Goal: Transaction & Acquisition: Purchase product/service

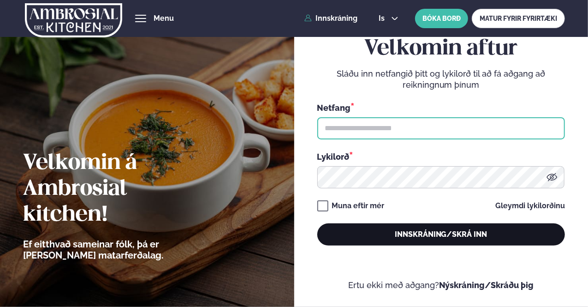
type input "**********"
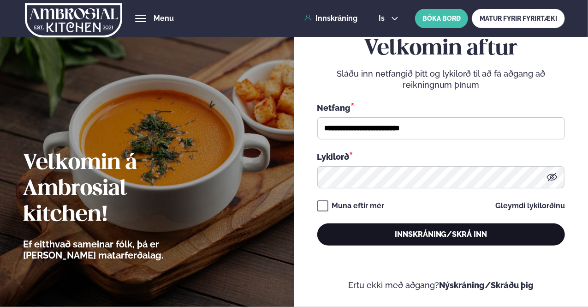
click at [425, 234] on button "Innskráning/Skrá inn" at bounding box center [441, 234] width 248 height 22
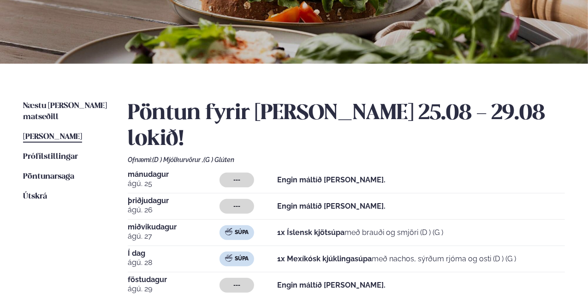
scroll to position [138, 0]
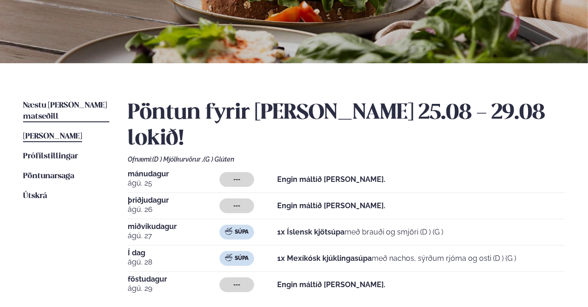
click at [66, 105] on span "Næstu [PERSON_NAME] matseðill" at bounding box center [65, 111] width 84 height 19
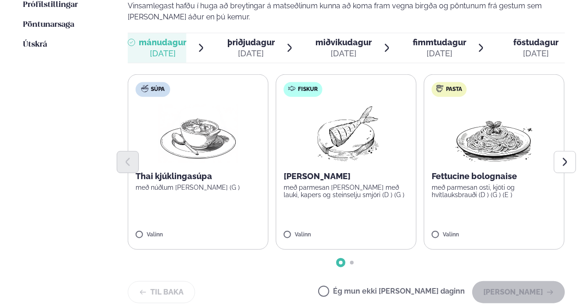
scroll to position [323, 0]
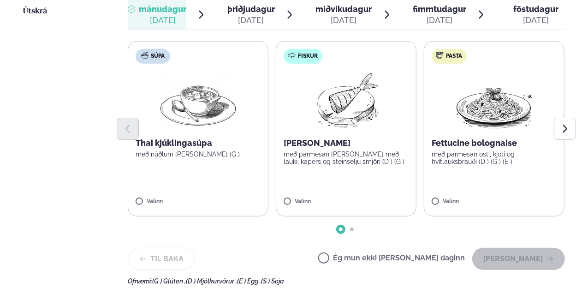
click at [342, 138] on p "[PERSON_NAME]" at bounding box center [346, 143] width 125 height 11
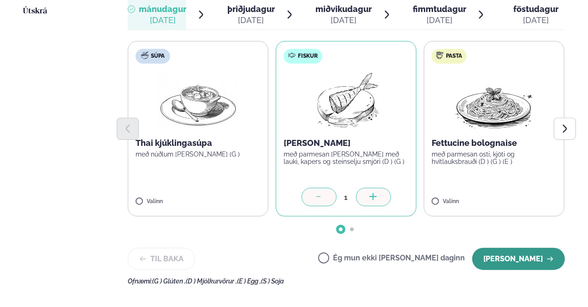
click at [516, 248] on button "[PERSON_NAME]" at bounding box center [519, 259] width 93 height 22
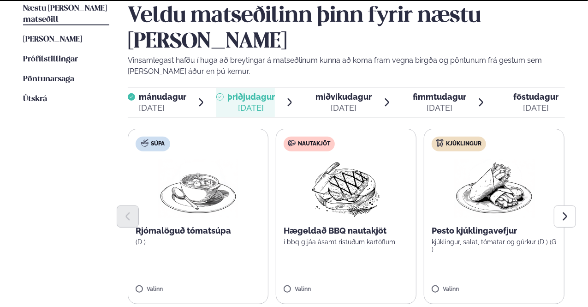
scroll to position [277, 0]
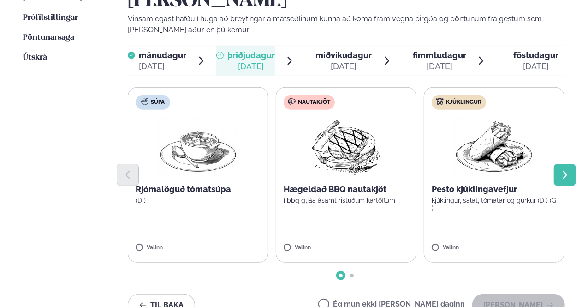
click at [567, 171] on icon "Next slide" at bounding box center [565, 175] width 4 height 8
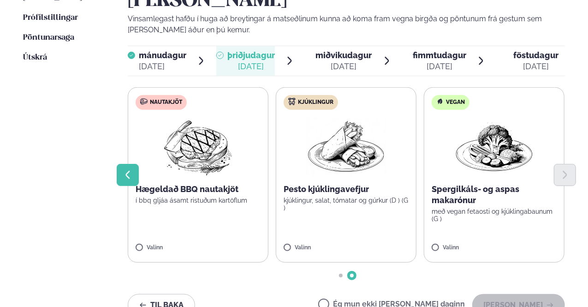
click at [128, 171] on icon "Previous slide" at bounding box center [128, 175] width 4 height 8
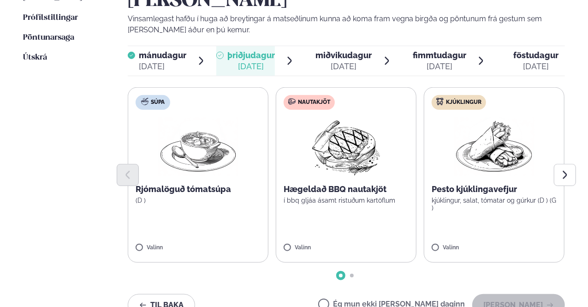
click at [338, 61] on div "[DATE]" at bounding box center [344, 66] width 56 height 11
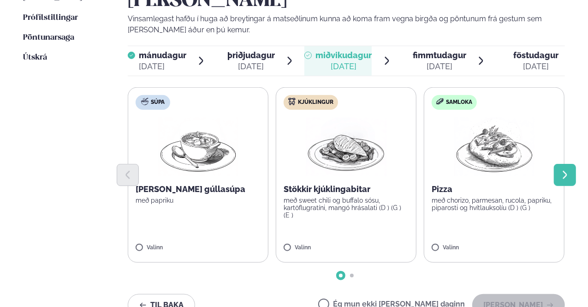
click at [561, 170] on icon "Next slide" at bounding box center [565, 175] width 10 height 10
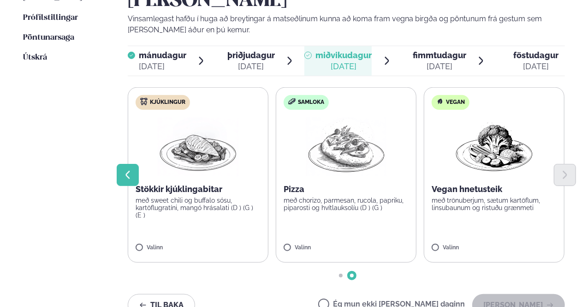
click at [123, 164] on button "Previous slide" at bounding box center [128, 175] width 22 height 22
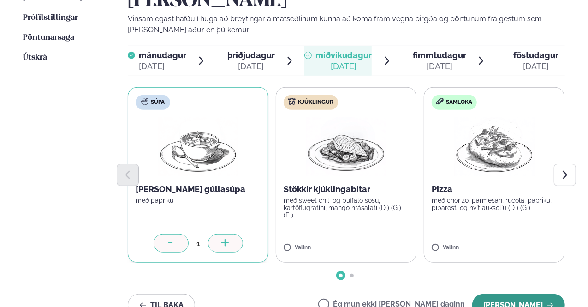
click at [520, 294] on button "[PERSON_NAME]" at bounding box center [519, 305] width 93 height 22
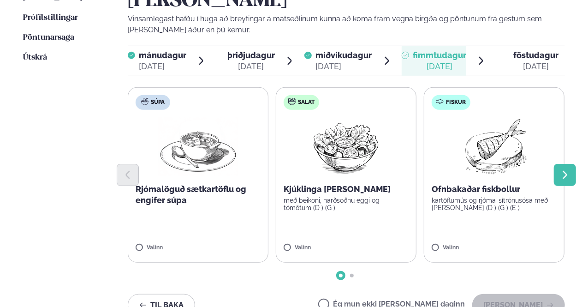
click at [561, 170] on icon "Next slide" at bounding box center [565, 175] width 10 height 10
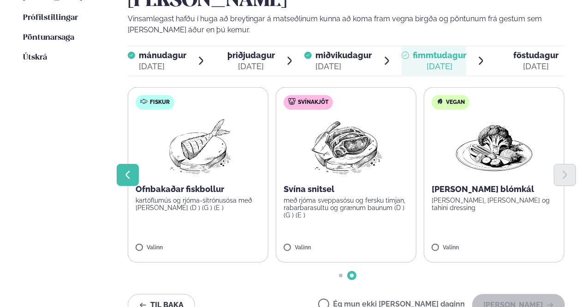
click at [126, 170] on icon "Previous slide" at bounding box center [128, 175] width 10 height 10
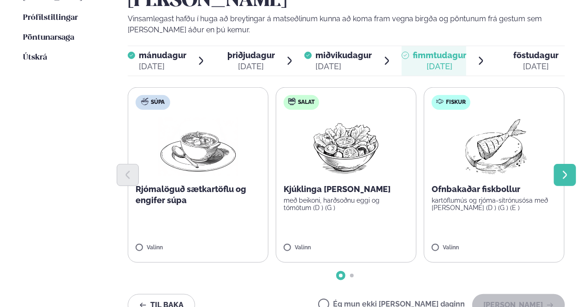
click at [561, 170] on icon "Next slide" at bounding box center [565, 175] width 10 height 10
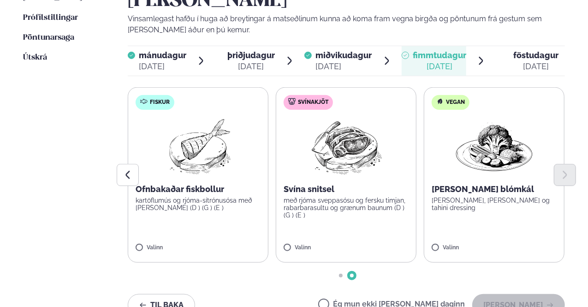
click at [305, 184] on p "Svína snitsel" at bounding box center [346, 189] width 125 height 11
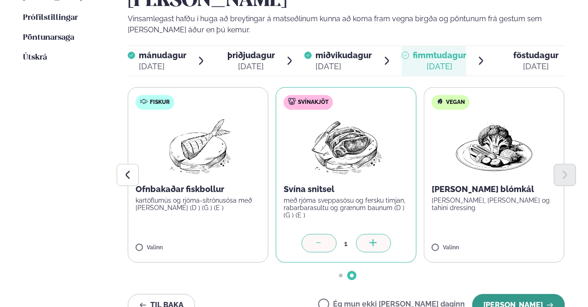
click at [511, 294] on button "[PERSON_NAME]" at bounding box center [519, 305] width 93 height 22
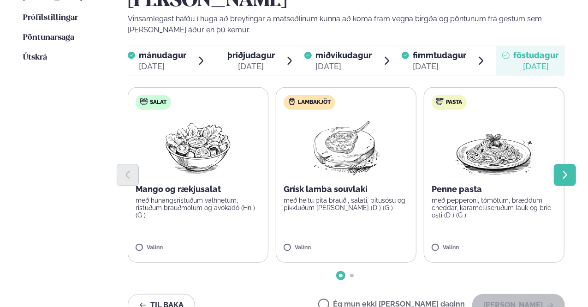
click at [564, 170] on icon "Next slide" at bounding box center [565, 175] width 10 height 10
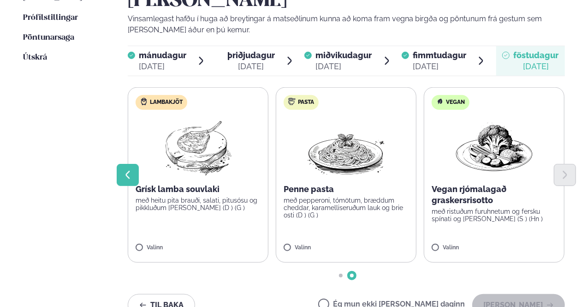
click at [123, 164] on button "Previous slide" at bounding box center [128, 175] width 22 height 22
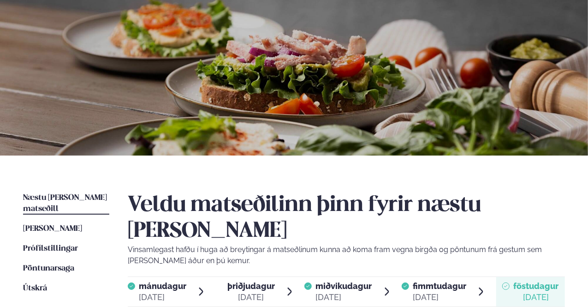
scroll to position [46, 0]
drag, startPoint x: 268, startPoint y: 63, endPoint x: 176, endPoint y: 180, distance: 147.9
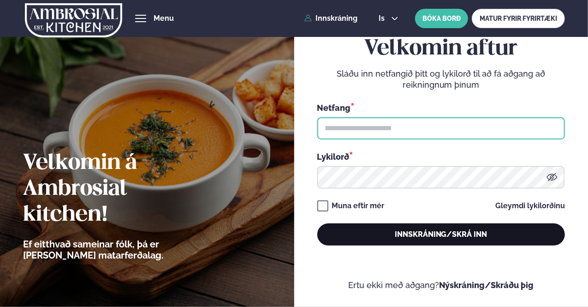
type input "**********"
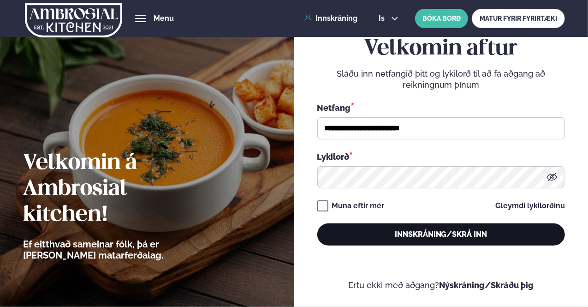
click at [378, 236] on button "Innskráning/Skrá inn" at bounding box center [441, 234] width 248 height 22
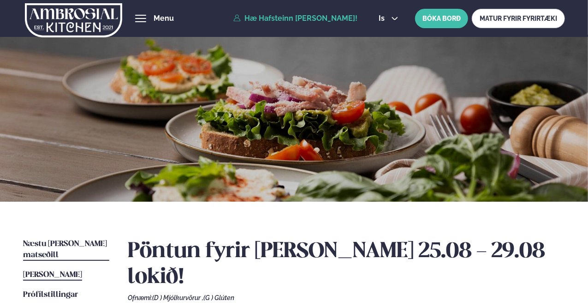
click at [66, 247] on span "Næstu [PERSON_NAME] matseðill" at bounding box center [65, 249] width 84 height 19
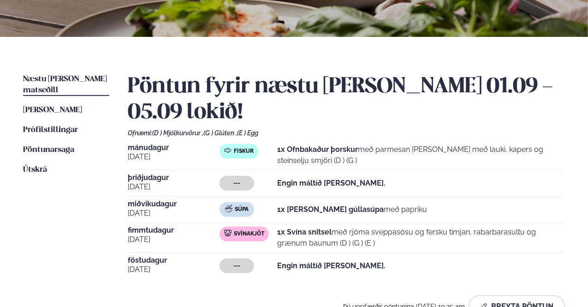
scroll to position [185, 0]
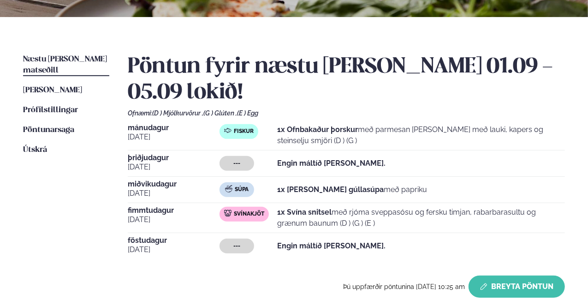
click at [509, 275] on button "Breyta Pöntun" at bounding box center [517, 286] width 96 height 22
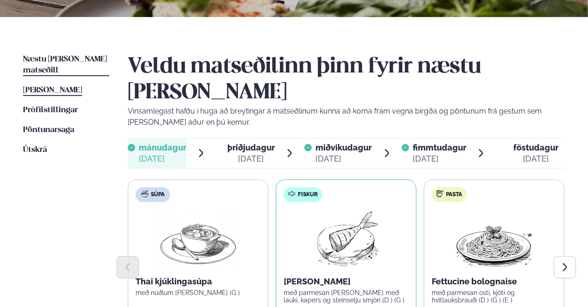
click at [55, 86] on span "[PERSON_NAME]" at bounding box center [52, 90] width 59 height 8
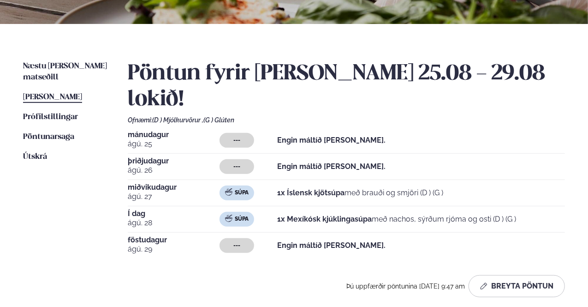
scroll to position [185, 0]
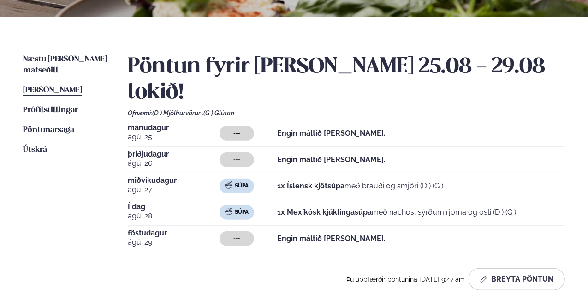
drag, startPoint x: 520, startPoint y: 271, endPoint x: 533, endPoint y: 296, distance: 28.3
click at [523, 278] on div "Næstu [PERSON_NAME] matseðill Næsta vika [PERSON_NAME] matseðill [PERSON_NAME] …" at bounding box center [294, 174] width 588 height 314
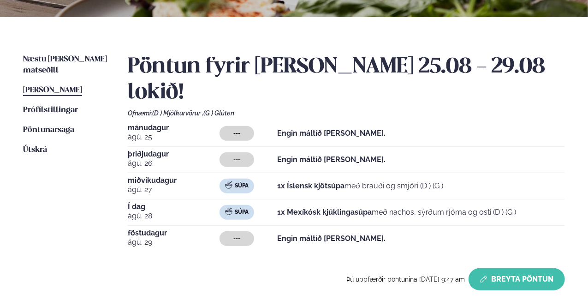
click at [503, 268] on button "Breyta Pöntun" at bounding box center [517, 279] width 96 height 22
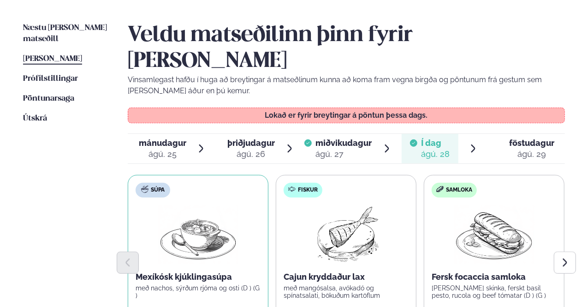
scroll to position [231, 0]
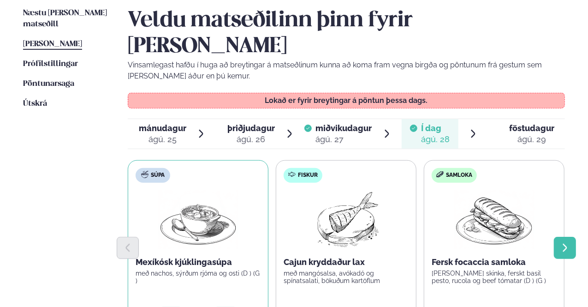
click at [563, 243] on icon "Next slide" at bounding box center [565, 248] width 10 height 10
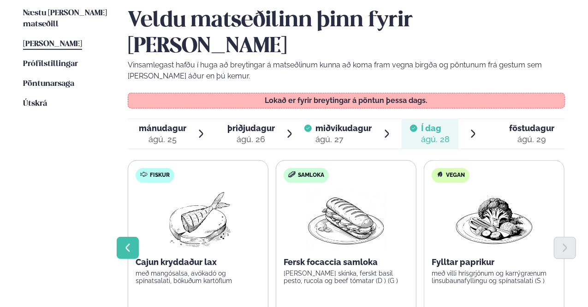
click at [122, 237] on button "Previous slide" at bounding box center [128, 248] width 22 height 22
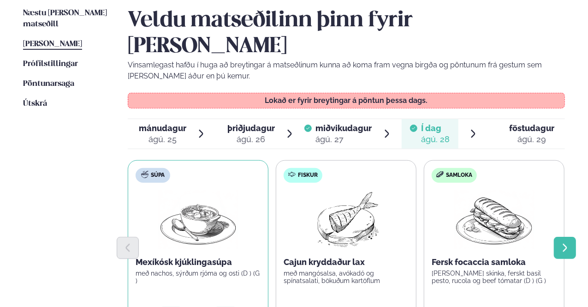
click at [574, 237] on button "Next slide" at bounding box center [565, 248] width 22 height 22
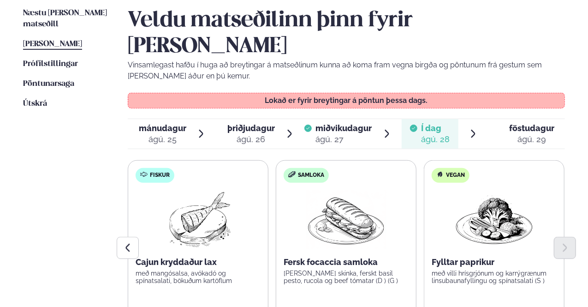
click at [520, 123] on div "föstudagur fös." at bounding box center [532, 128] width 45 height 11
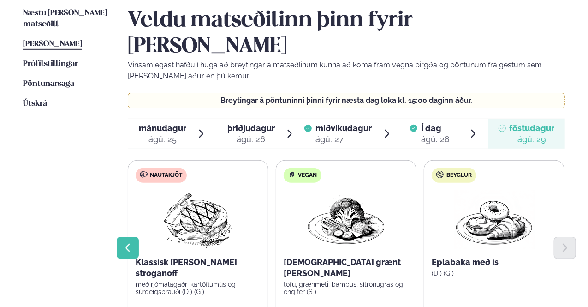
click at [128, 244] on icon "Previous slide" at bounding box center [128, 248] width 4 height 8
